Goal: Task Accomplishment & Management: Manage account settings

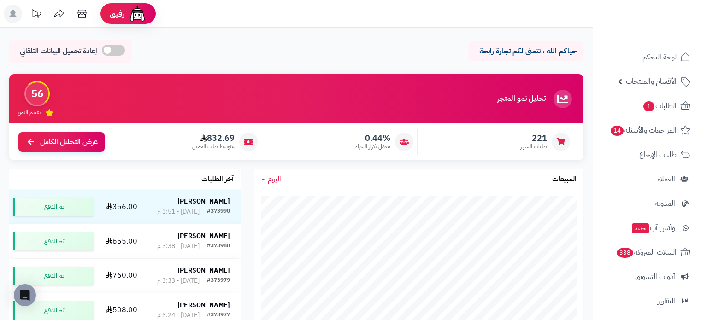
scroll to position [61, 0]
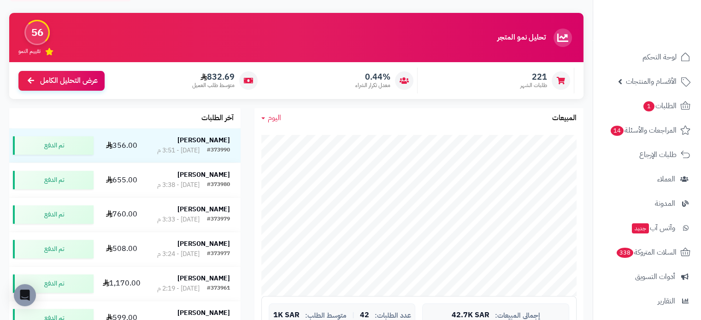
click at [266, 116] on link "اليوم" at bounding box center [271, 118] width 20 height 11
click at [294, 137] on link "اليوم" at bounding box center [291, 139] width 74 height 17
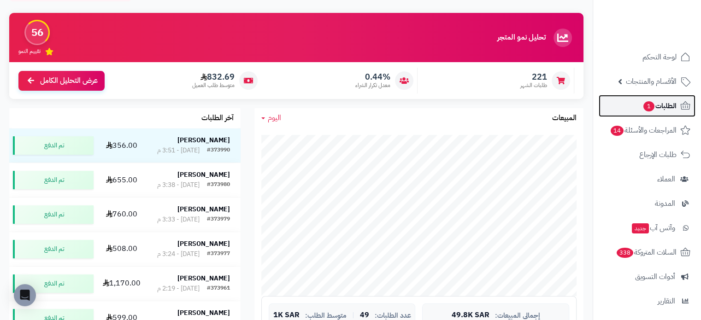
drag, startPoint x: 0, startPoint y: 342, endPoint x: 666, endPoint y: 102, distance: 707.9
click at [666, 102] on span "الطلبات 1" at bounding box center [659, 106] width 34 height 13
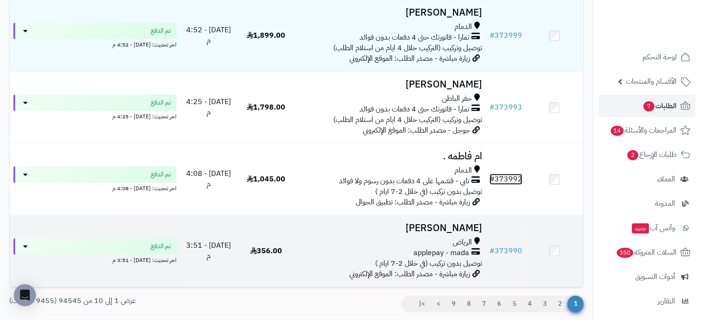
scroll to position [649, 0]
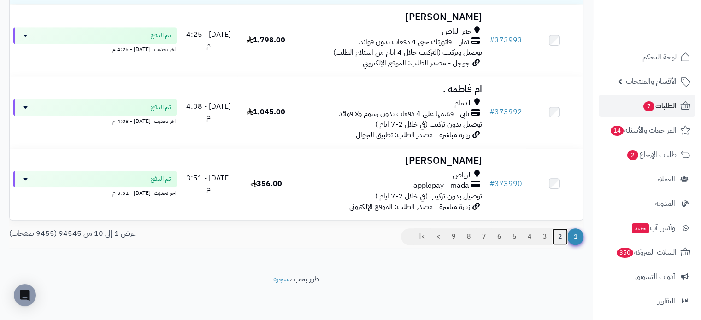
click at [562, 238] on link "2" at bounding box center [560, 236] width 16 height 17
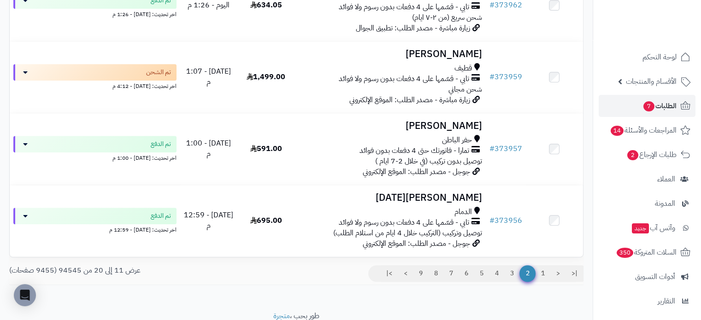
scroll to position [614, 0]
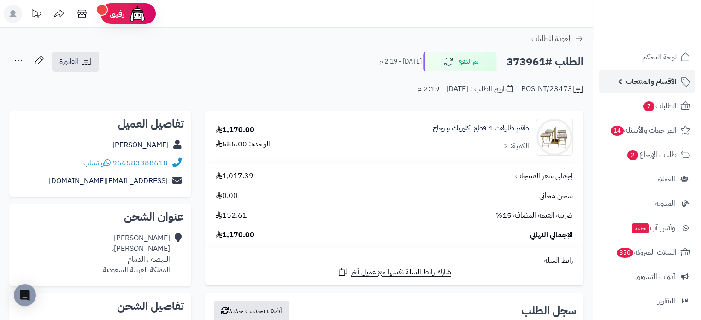
click at [668, 81] on span "الأقسام والمنتجات" at bounding box center [651, 81] width 51 height 13
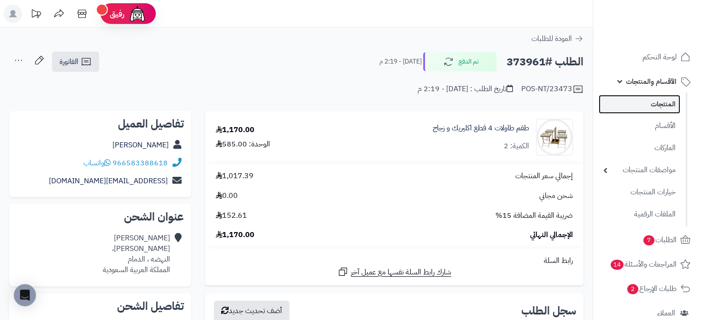
click at [656, 105] on link "المنتجات" at bounding box center [639, 104] width 82 height 19
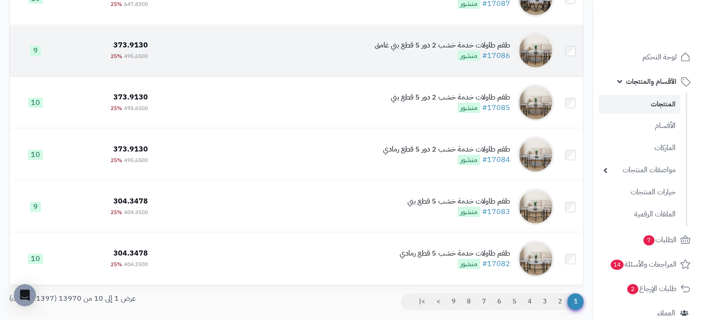
scroll to position [430, 0]
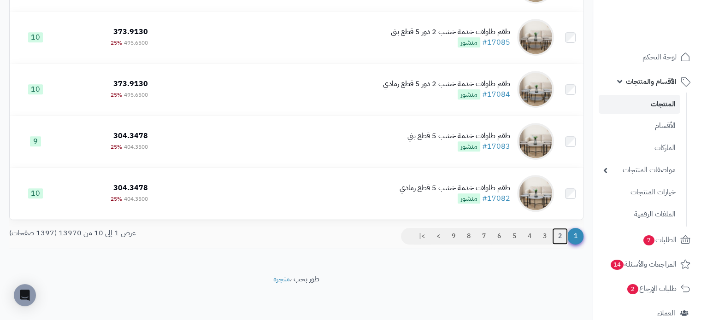
click at [555, 236] on link "2" at bounding box center [560, 236] width 16 height 17
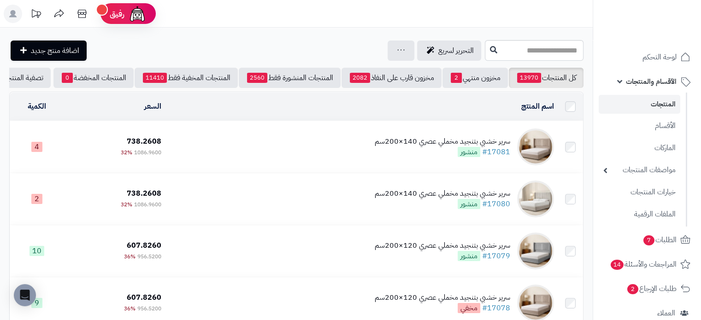
click at [545, 152] on img at bounding box center [535, 147] width 37 height 37
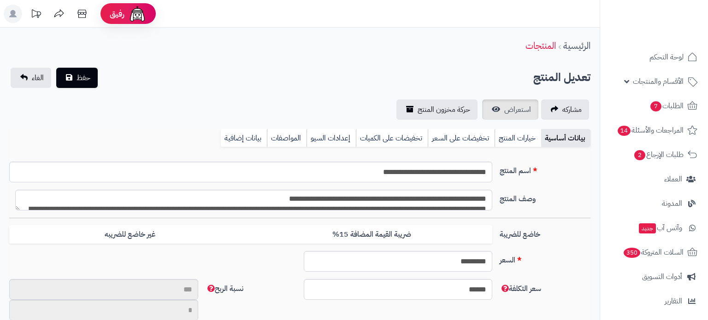
type input "**"
type input "**********"
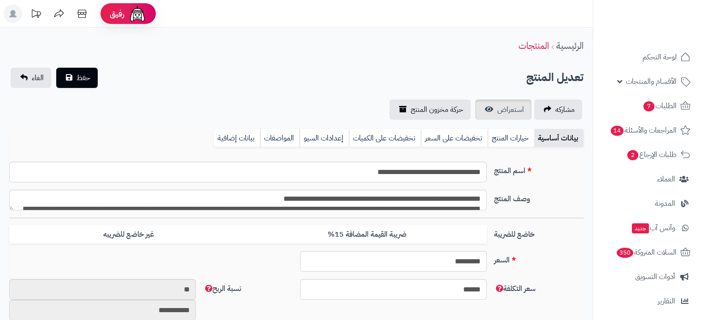
type input "*******"
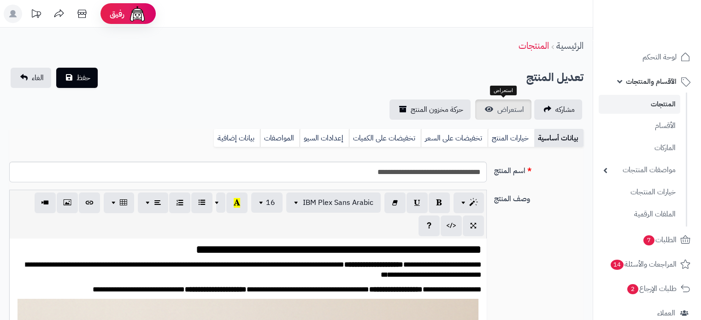
scroll to position [76, 0]
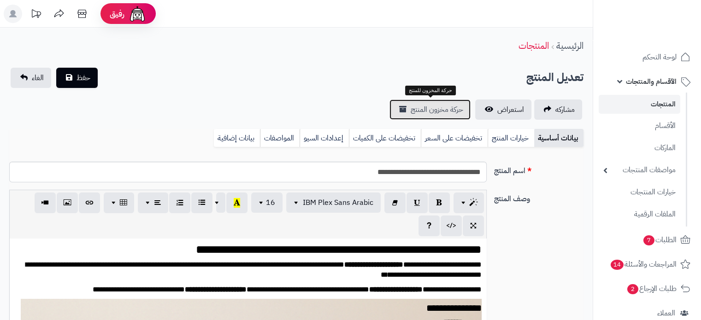
click at [434, 101] on link "حركة مخزون المنتج" at bounding box center [429, 110] width 81 height 20
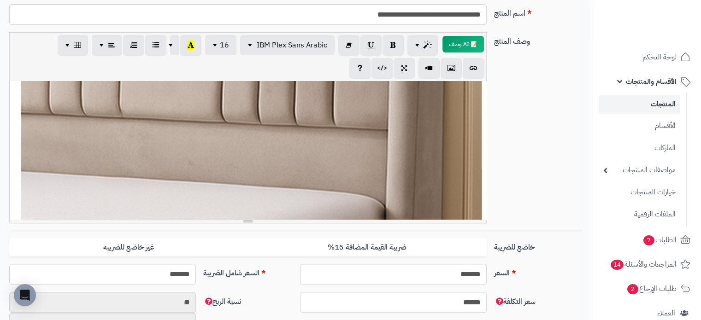
scroll to position [184, 0]
